Goal: Task Accomplishment & Management: Complete application form

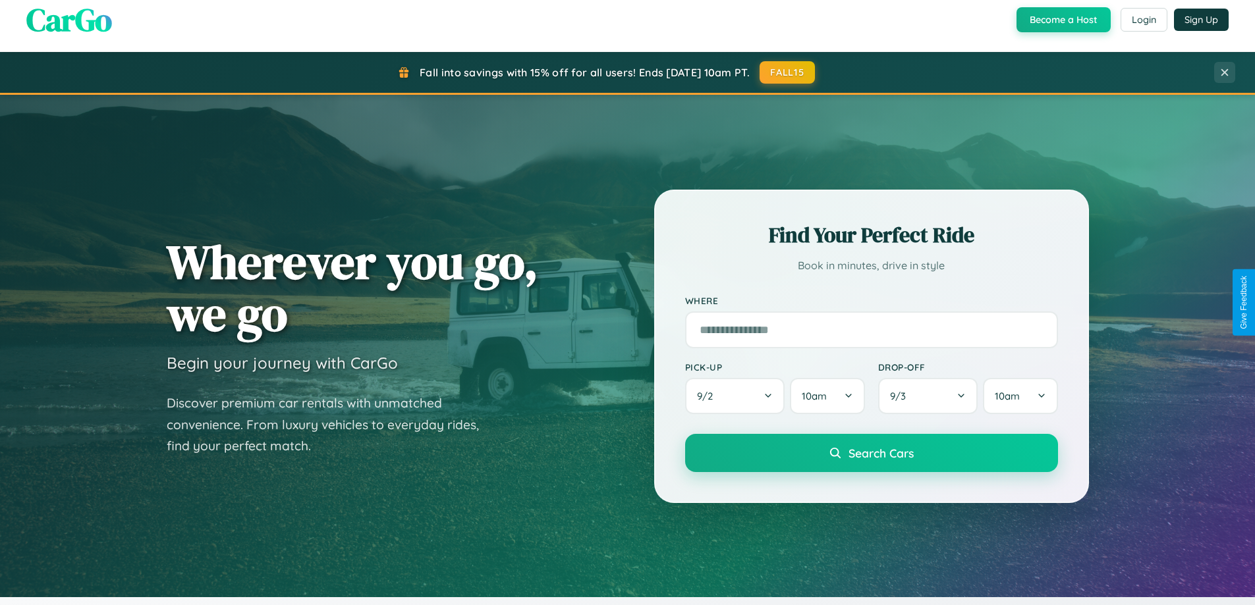
scroll to position [568, 0]
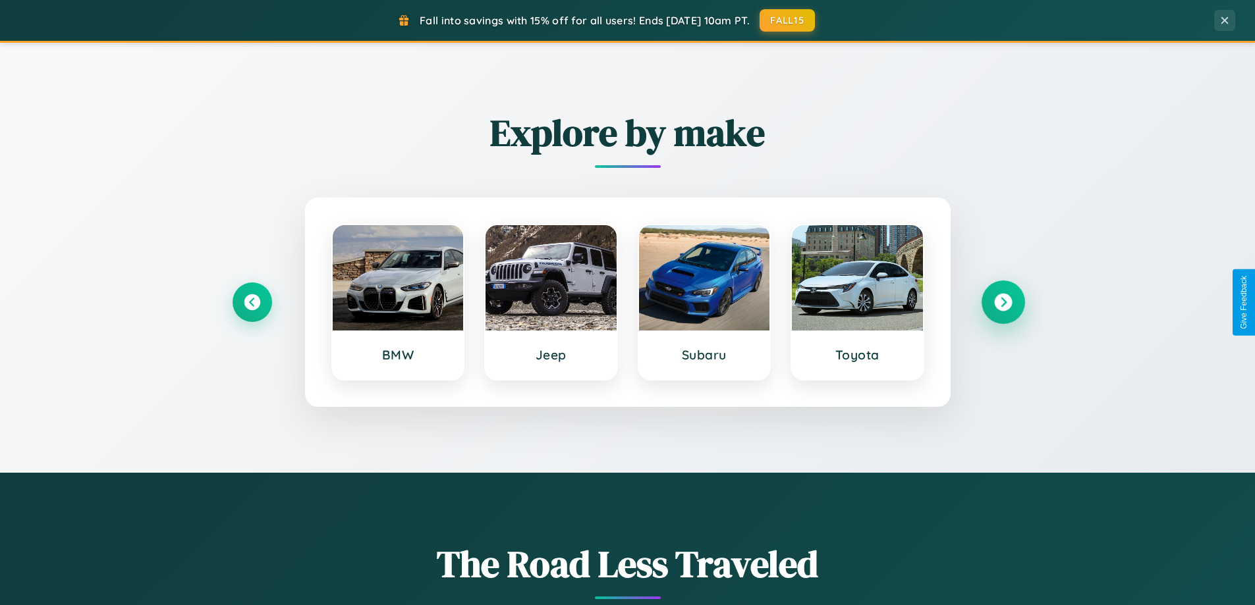
click at [1003, 302] on icon at bounding box center [1003, 303] width 18 height 18
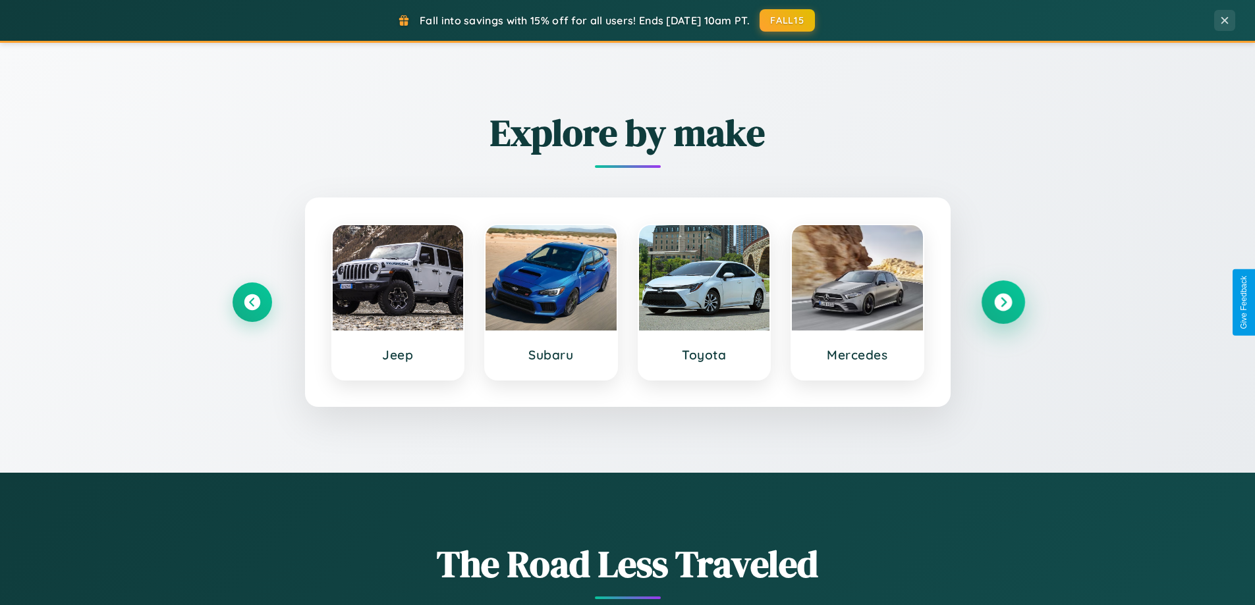
click at [1003, 302] on icon at bounding box center [1003, 303] width 18 height 18
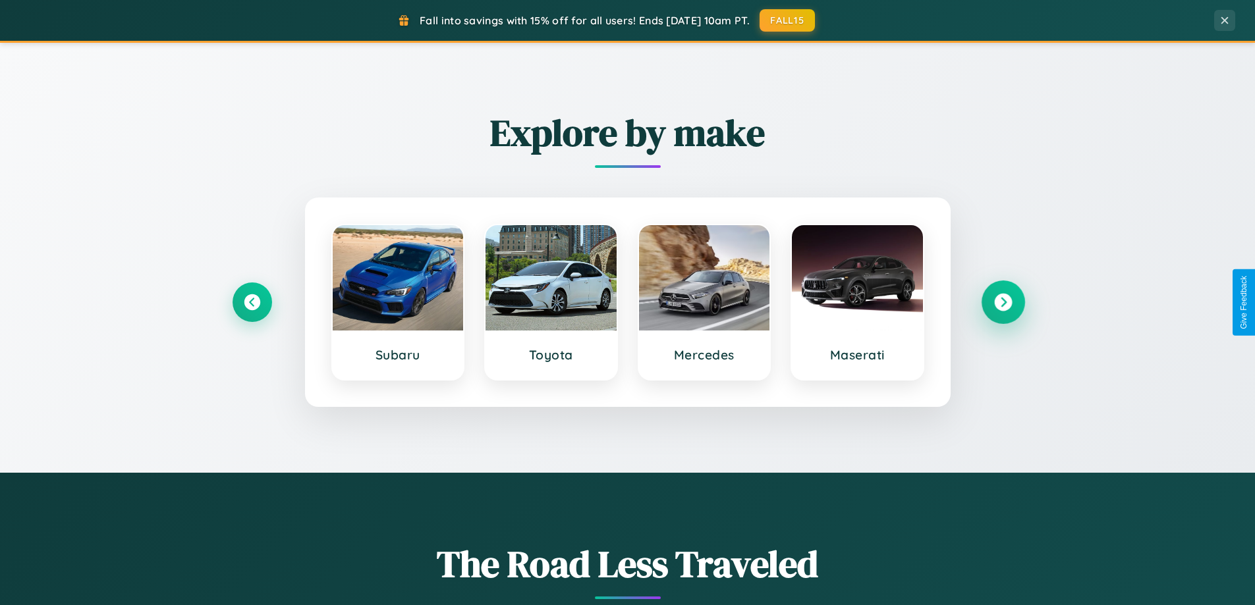
click at [1003, 302] on icon at bounding box center [1003, 303] width 18 height 18
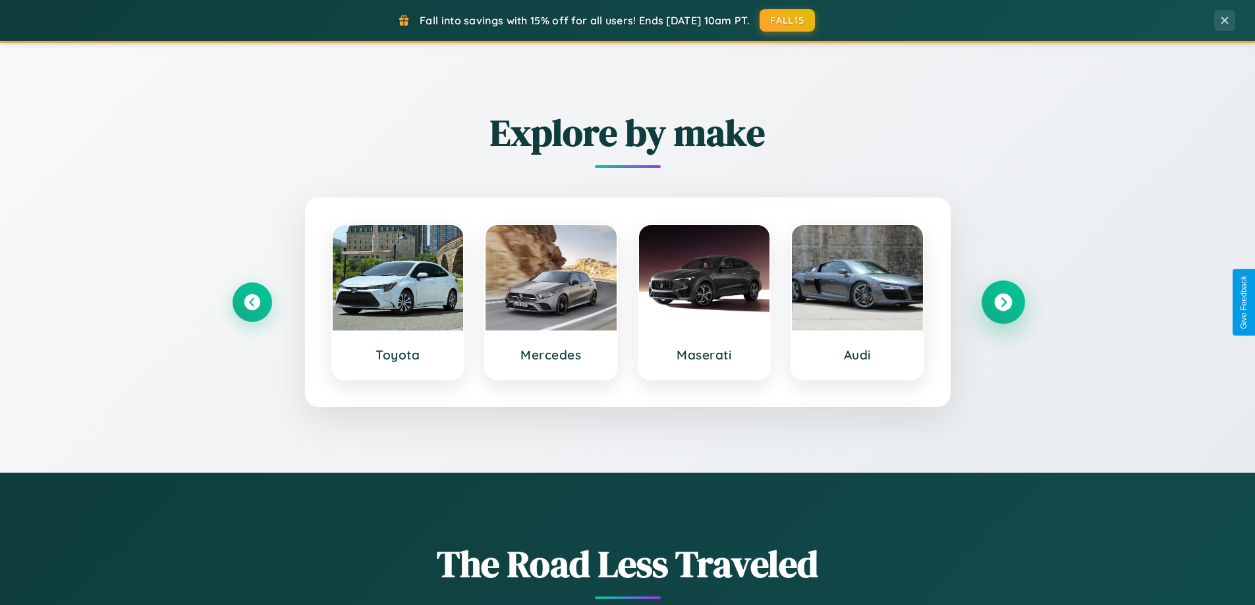
click at [1003, 302] on icon at bounding box center [1003, 303] width 18 height 18
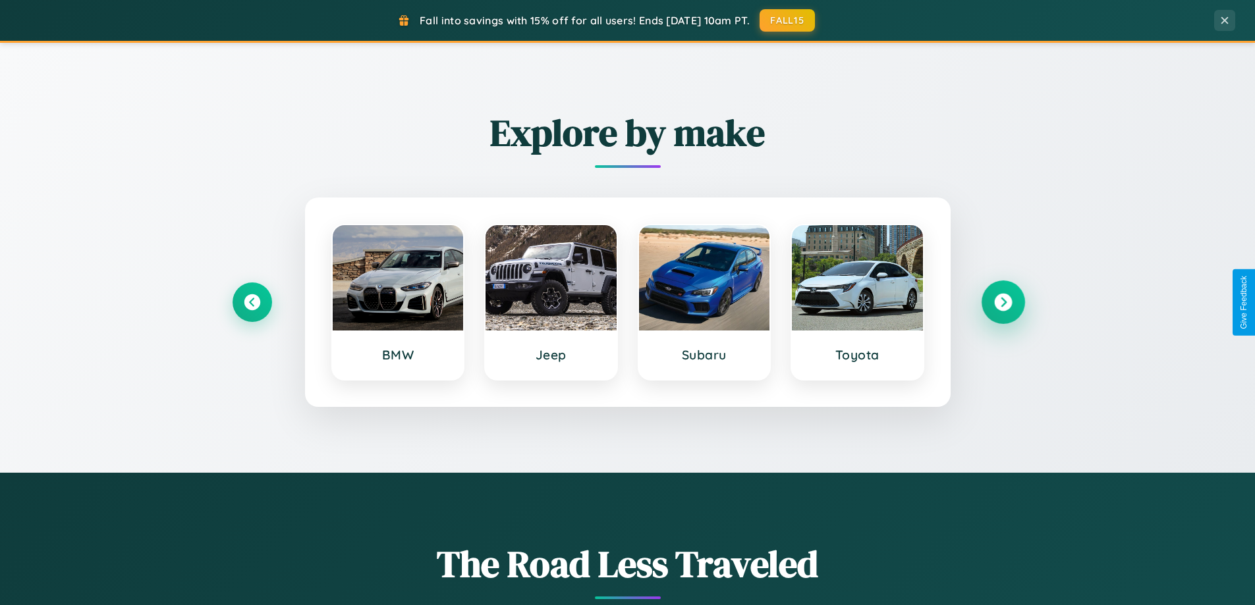
click at [1003, 302] on icon at bounding box center [1003, 303] width 18 height 18
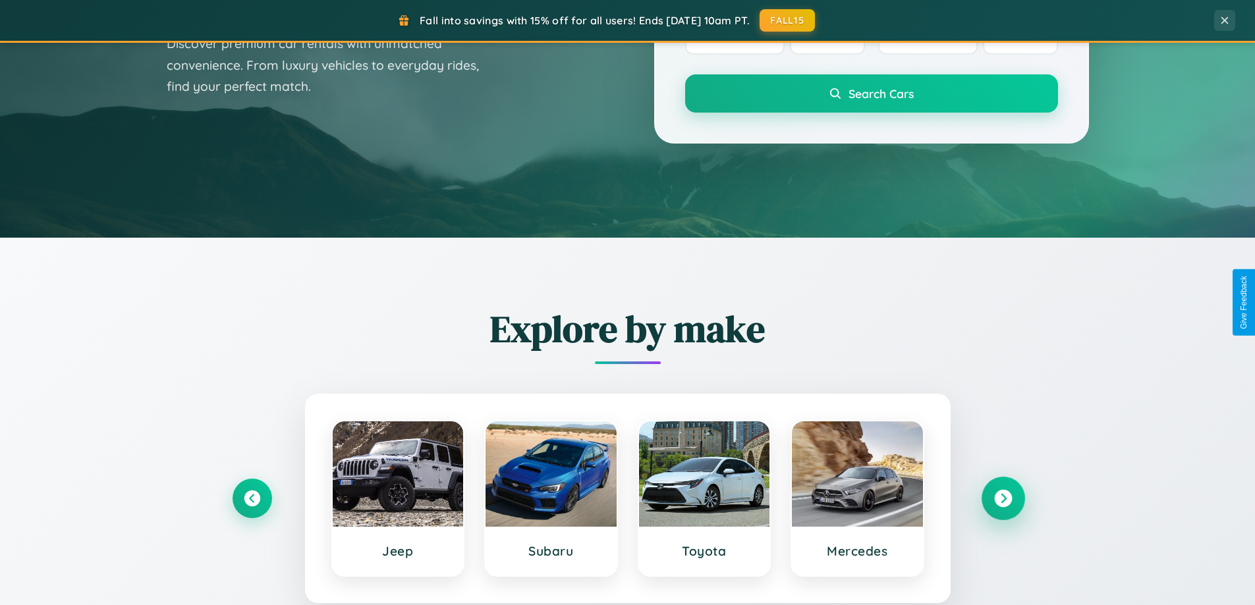
scroll to position [0, 0]
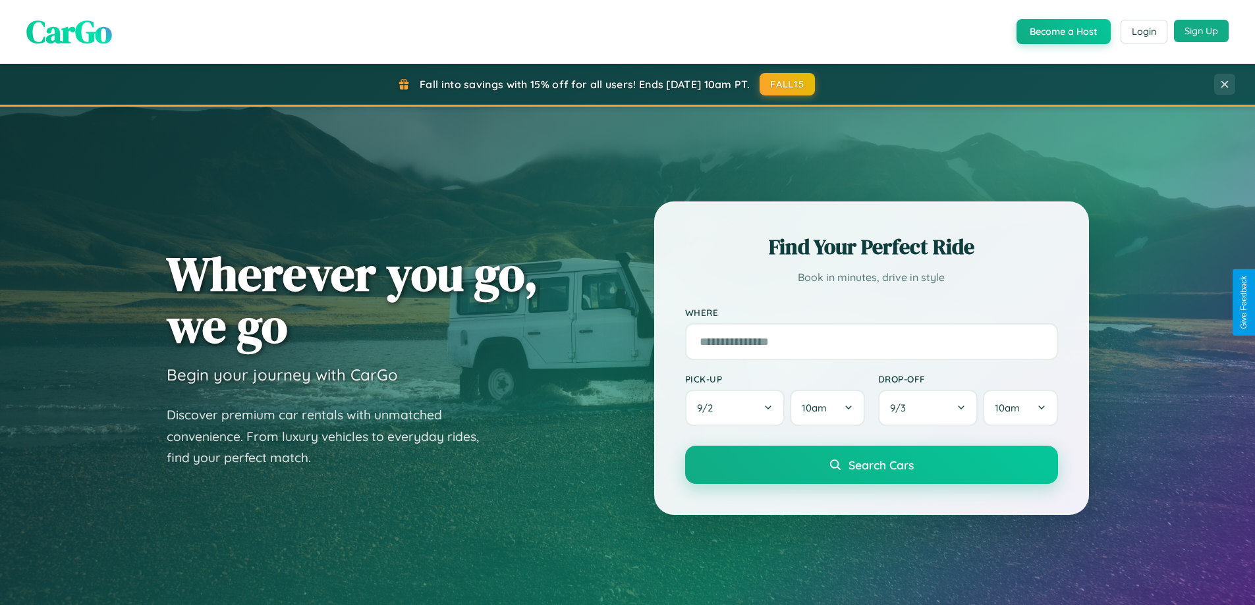
click at [1201, 31] on button "Sign Up" at bounding box center [1201, 31] width 55 height 22
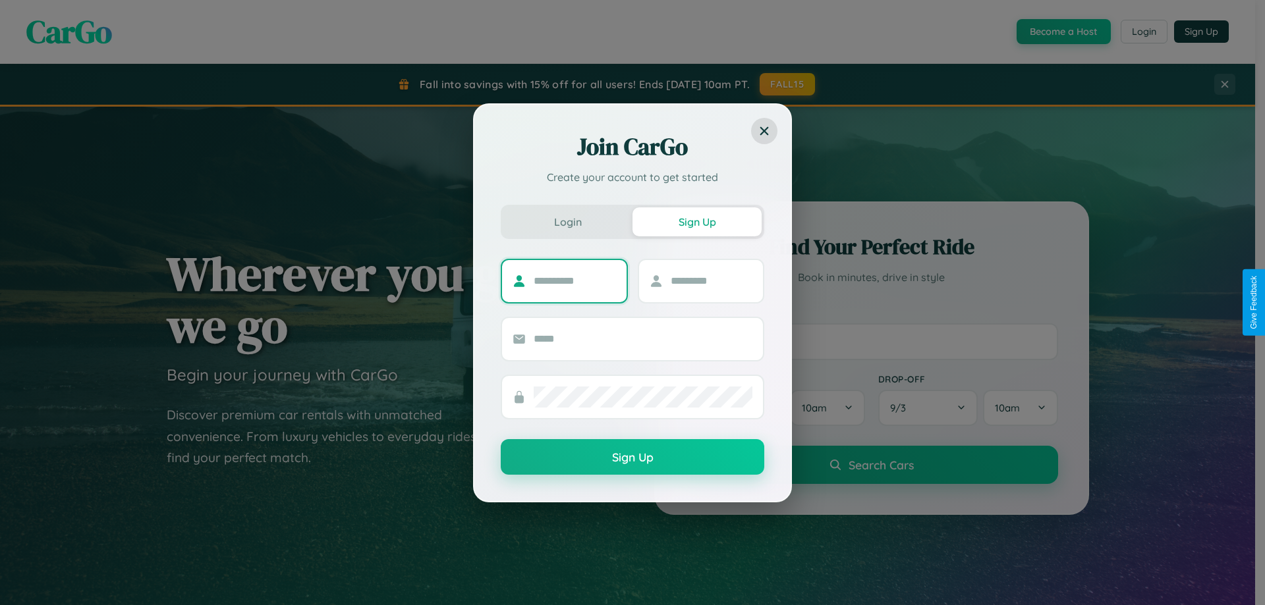
click at [574, 281] on input "text" at bounding box center [575, 281] width 82 height 21
type input "******"
click at [711, 281] on input "text" at bounding box center [712, 281] width 82 height 21
type input "*******"
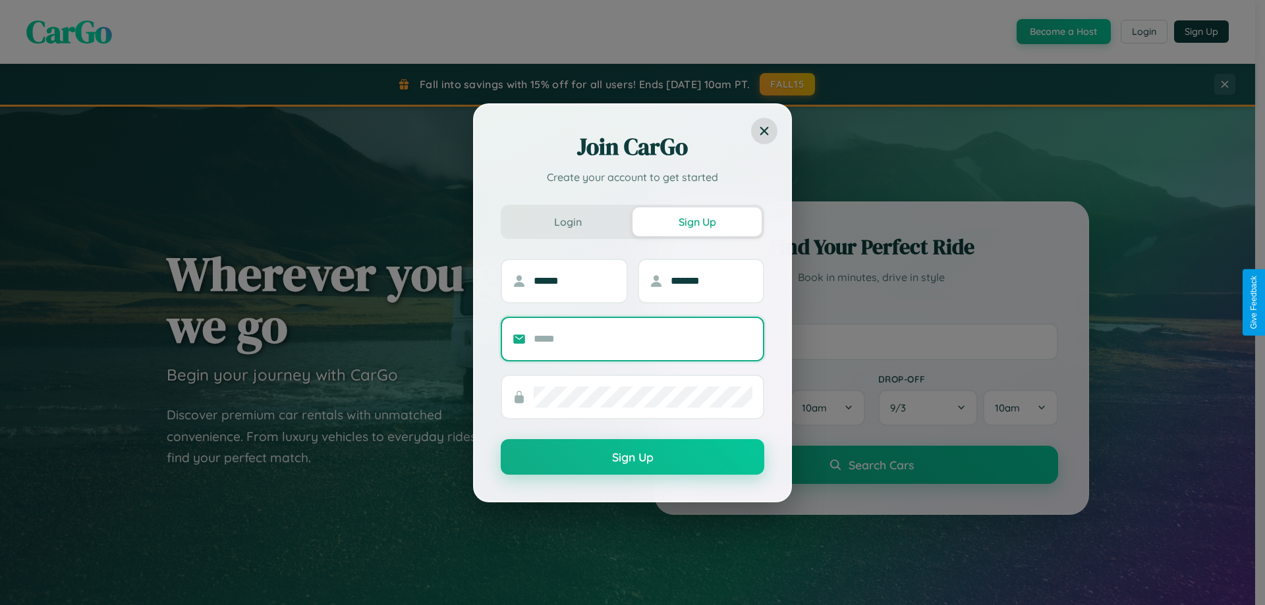
click at [643, 339] on input "text" at bounding box center [643, 339] width 219 height 21
type input "**********"
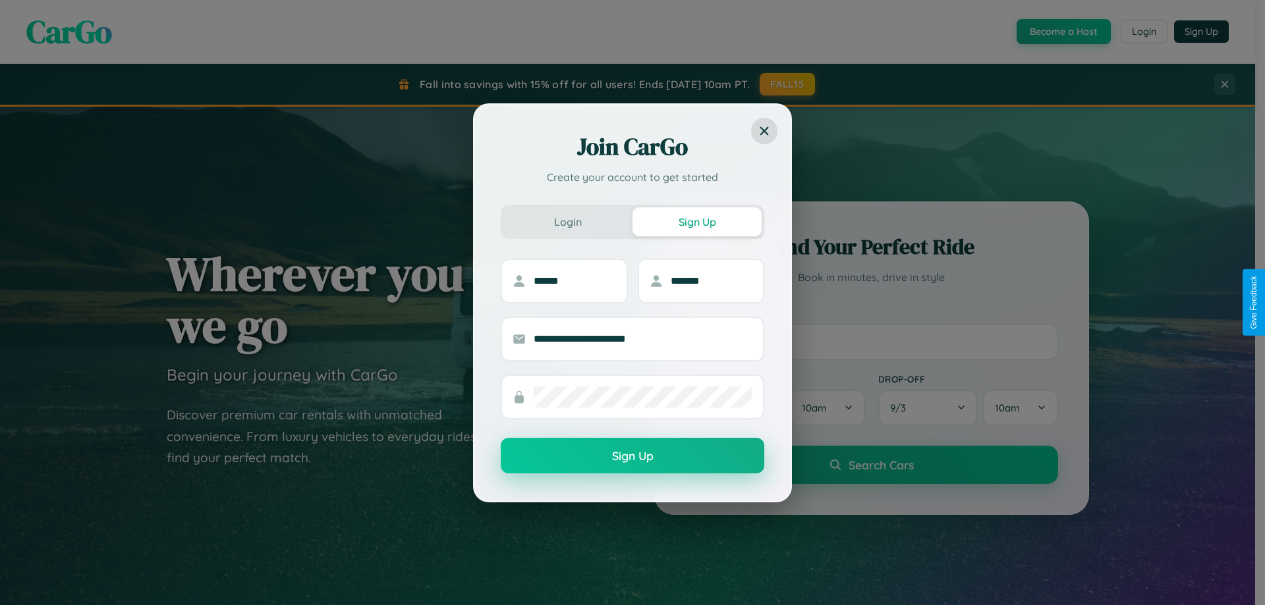
click at [632, 457] on button "Sign Up" at bounding box center [633, 456] width 264 height 36
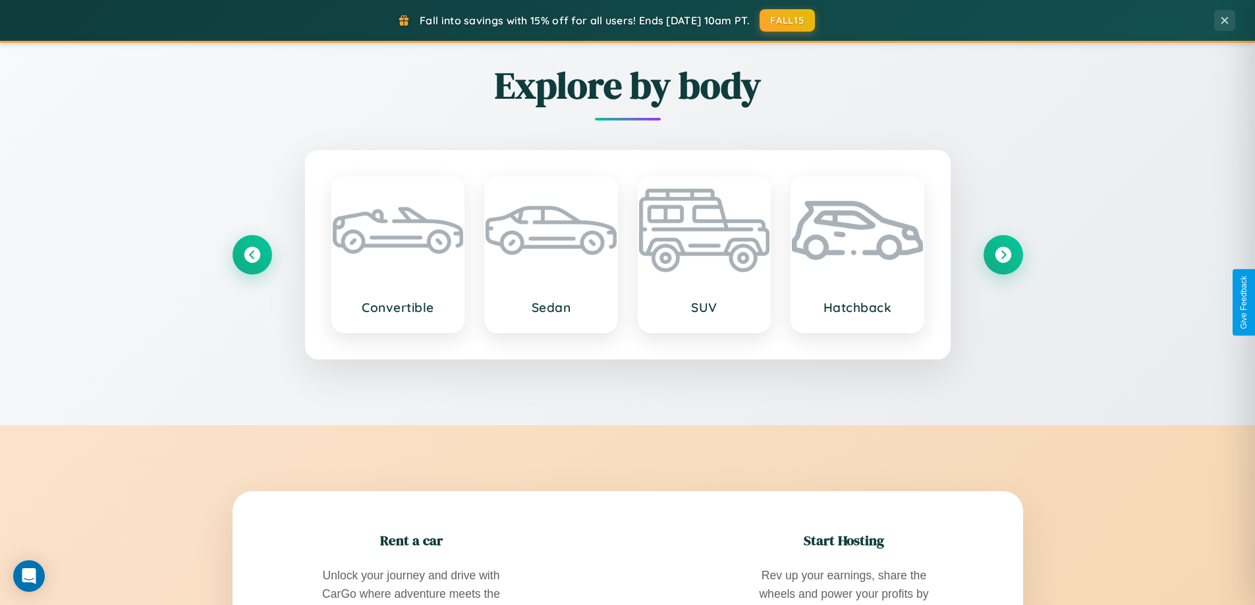
scroll to position [568, 0]
